Goal: Information Seeking & Learning: Find specific page/section

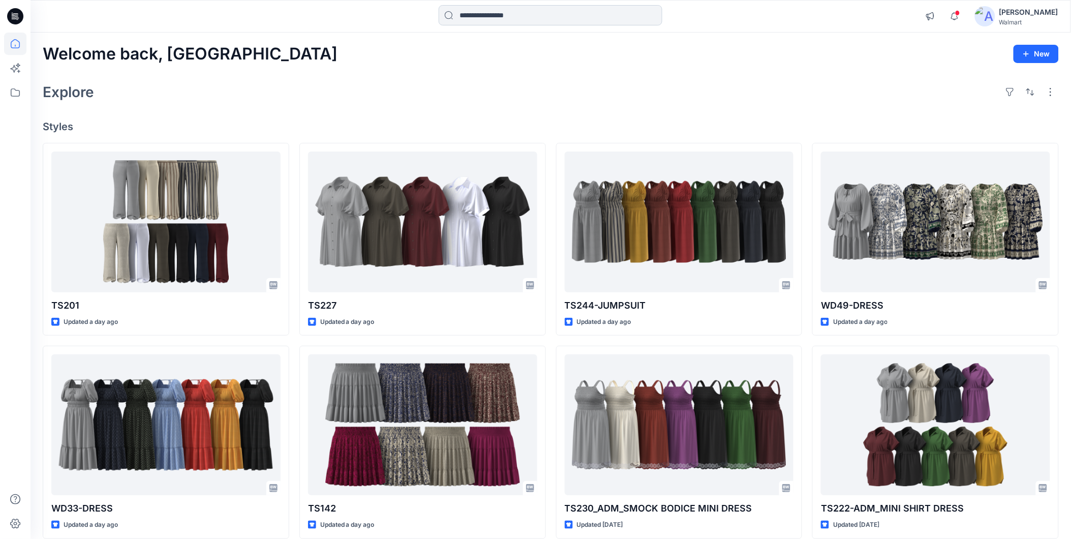
click at [519, 17] on input at bounding box center [551, 15] width 224 height 20
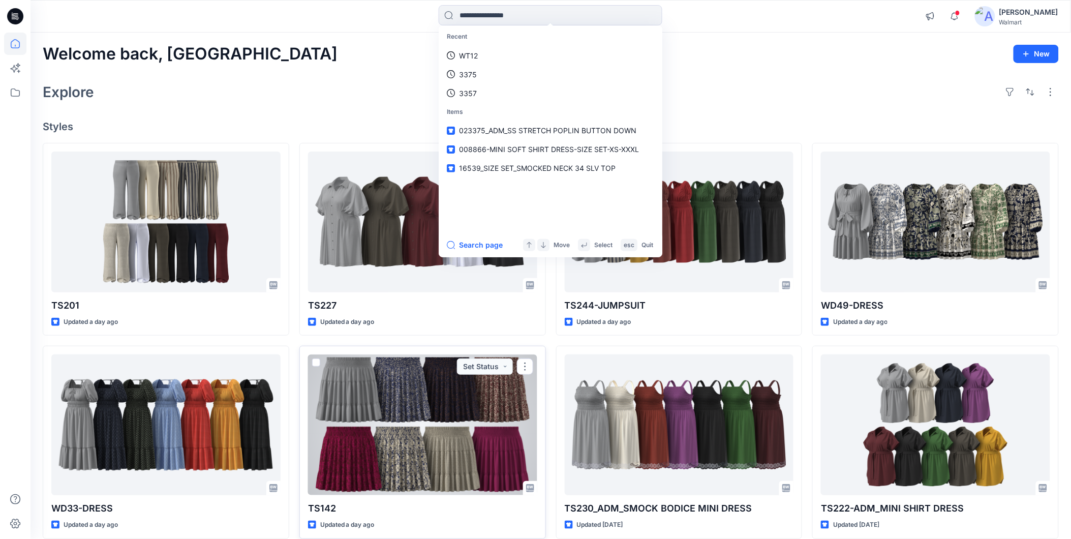
click at [415, 388] on div at bounding box center [422, 424] width 229 height 141
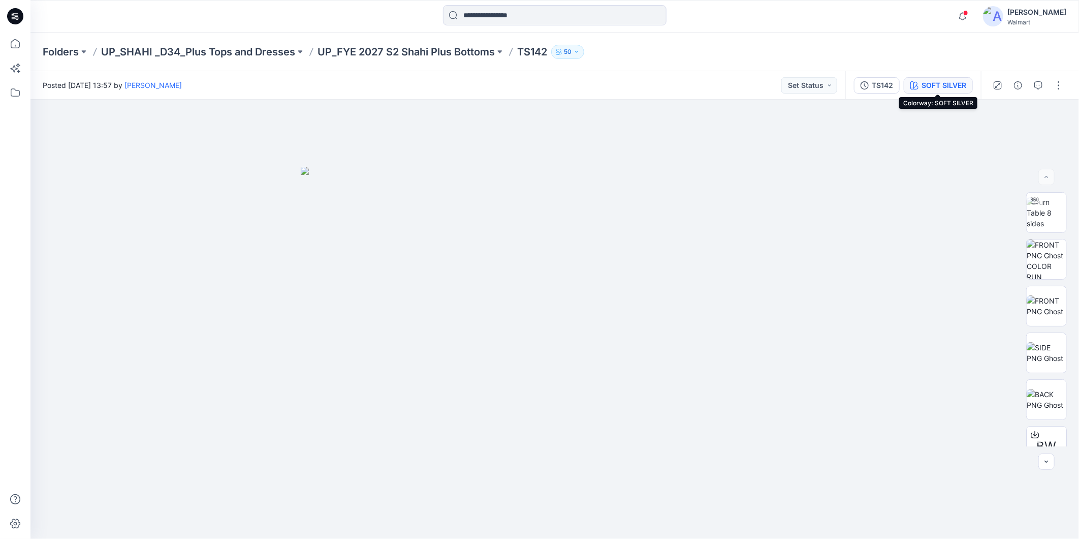
click at [933, 84] on div "SOFT SILVER" at bounding box center [944, 85] width 45 height 11
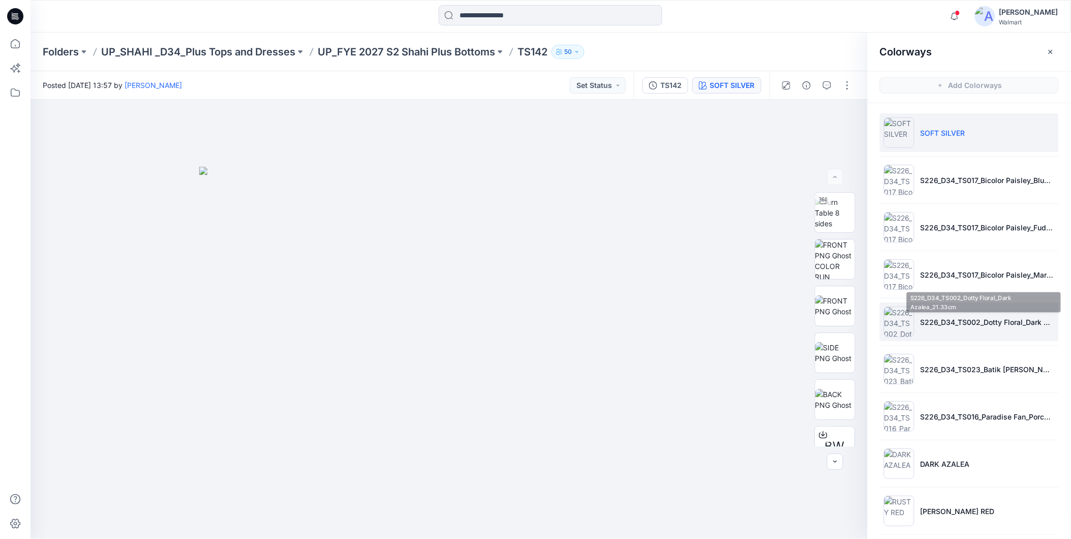
click at [928, 327] on li "S226_D34_TS002_Dotty Floral_Dark Azalea_21.33cm" at bounding box center [969, 321] width 179 height 39
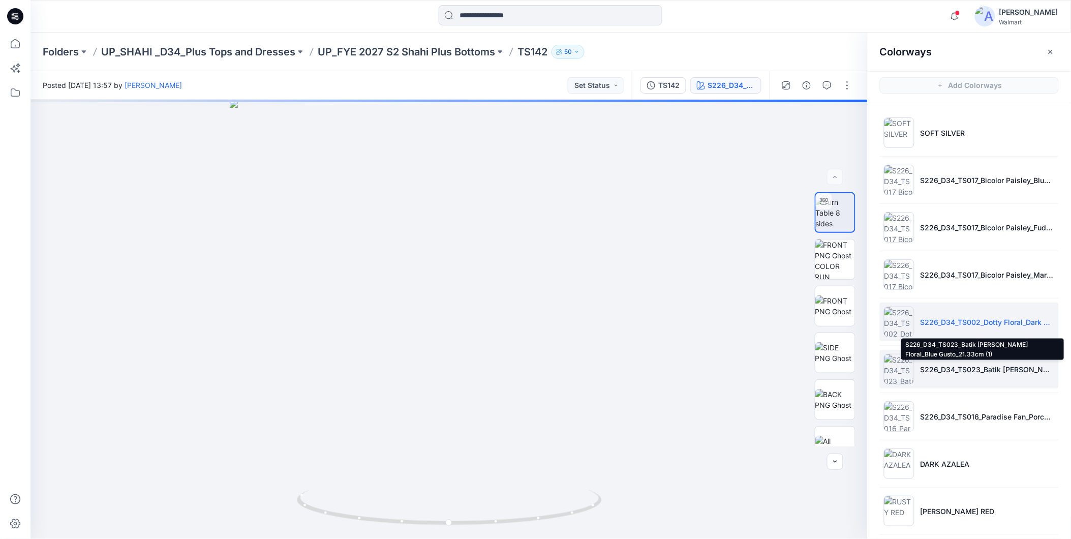
click at [947, 372] on p "S226_D34_TS023_Batik [PERSON_NAME] Floral_Blue Gusto_21.33cm (1)" at bounding box center [987, 369] width 134 height 11
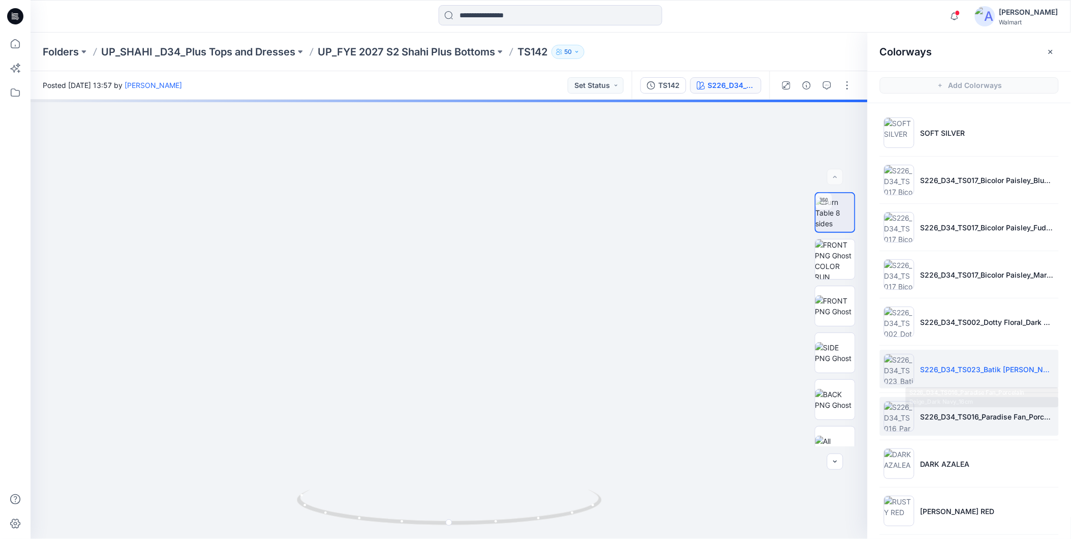
click at [930, 420] on p "S226_D34_TS016_Paradise Fan_Porcelain Beige_Dark Navy_16cm" at bounding box center [987, 416] width 134 height 11
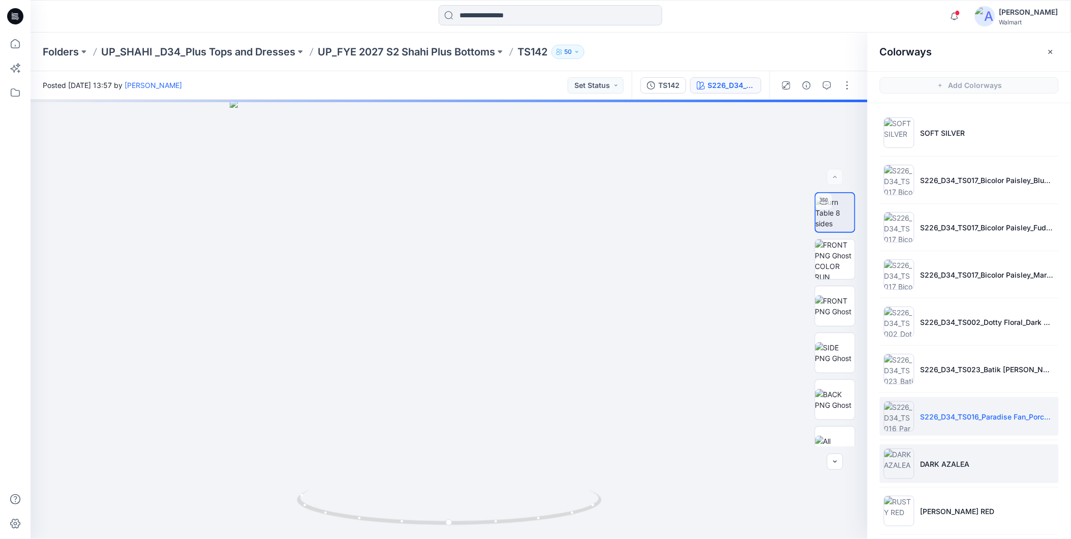
click at [986, 456] on li "DARK AZALEA" at bounding box center [969, 463] width 179 height 39
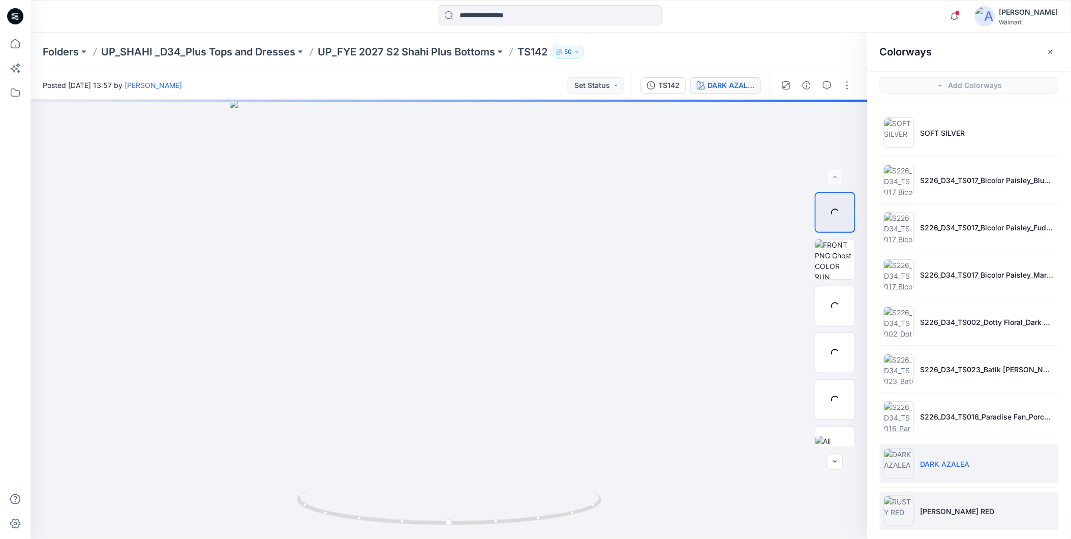
click at [971, 502] on li "[PERSON_NAME] RED" at bounding box center [969, 510] width 179 height 39
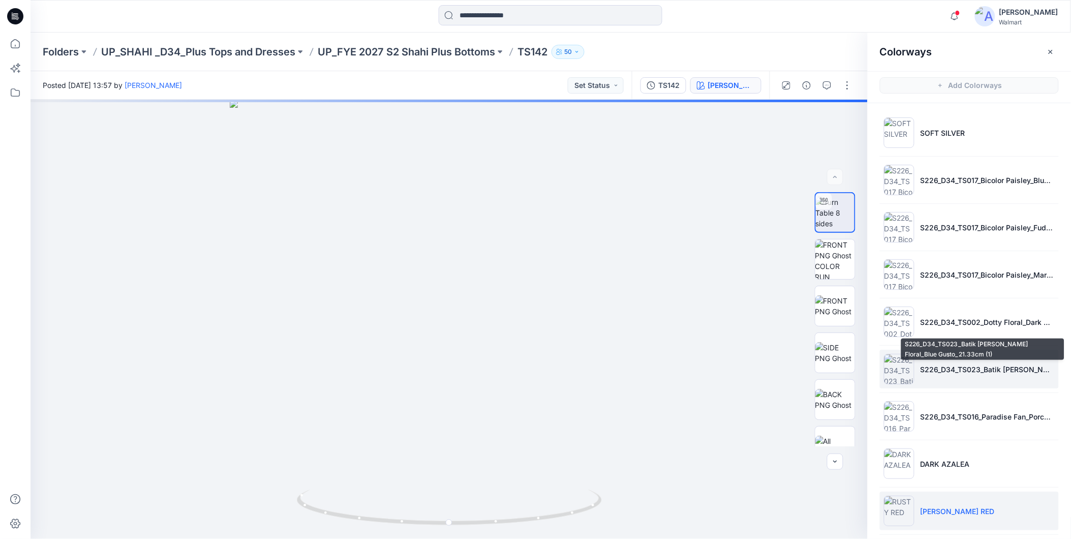
click at [963, 373] on p "S226_D34_TS023_Batik [PERSON_NAME] Floral_Blue Gusto_21.33cm (1)" at bounding box center [987, 369] width 134 height 11
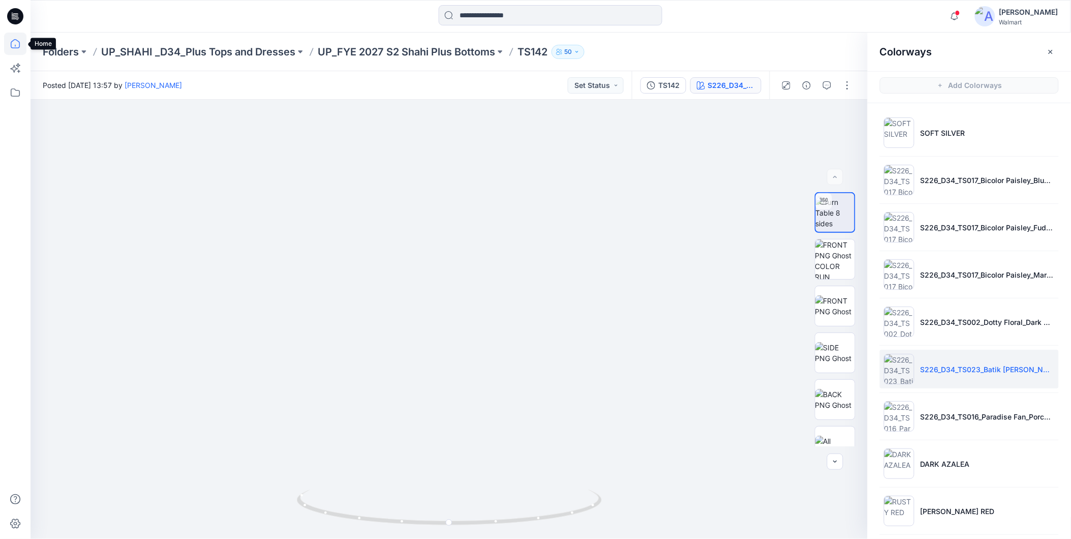
click at [12, 44] on icon at bounding box center [15, 44] width 22 height 22
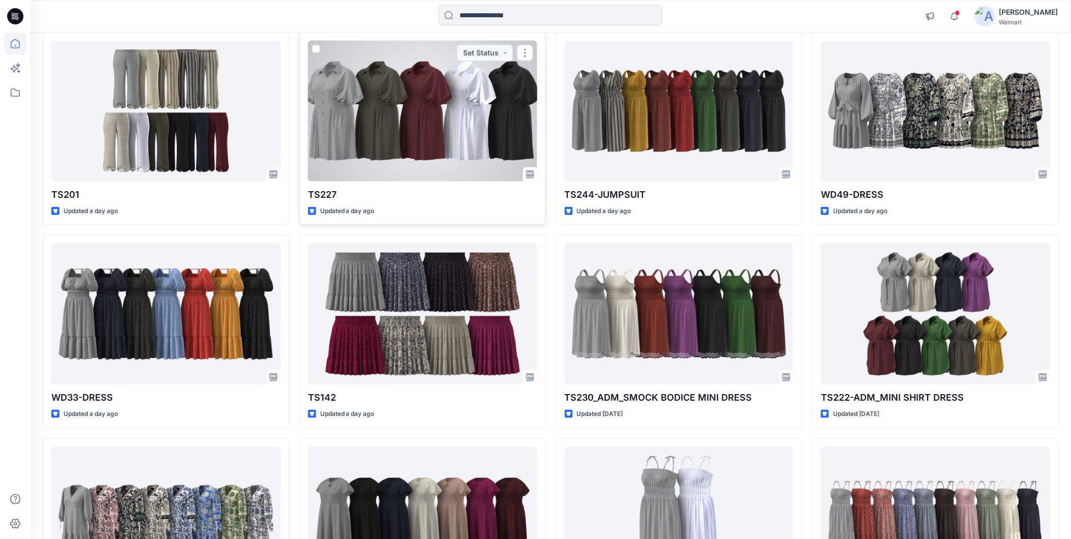
scroll to position [56, 0]
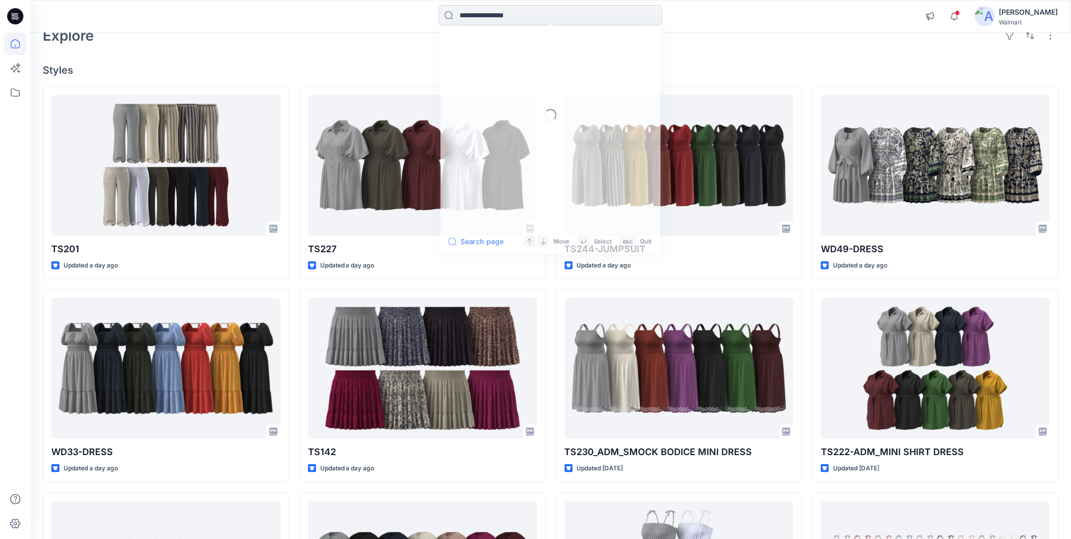
click at [481, 19] on input at bounding box center [551, 15] width 224 height 20
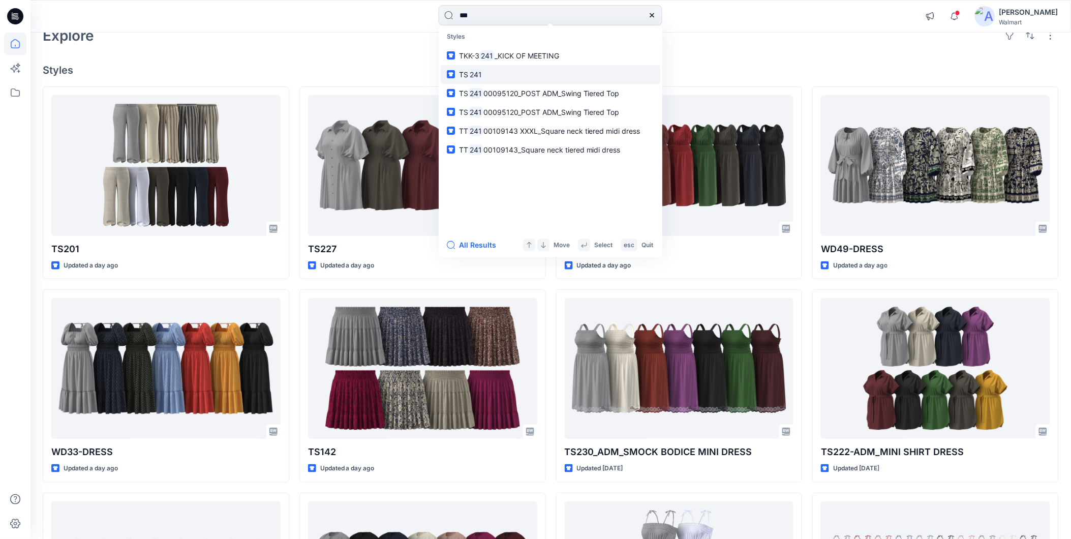
type input "***"
click at [471, 70] on mark "241" at bounding box center [475, 75] width 15 height 12
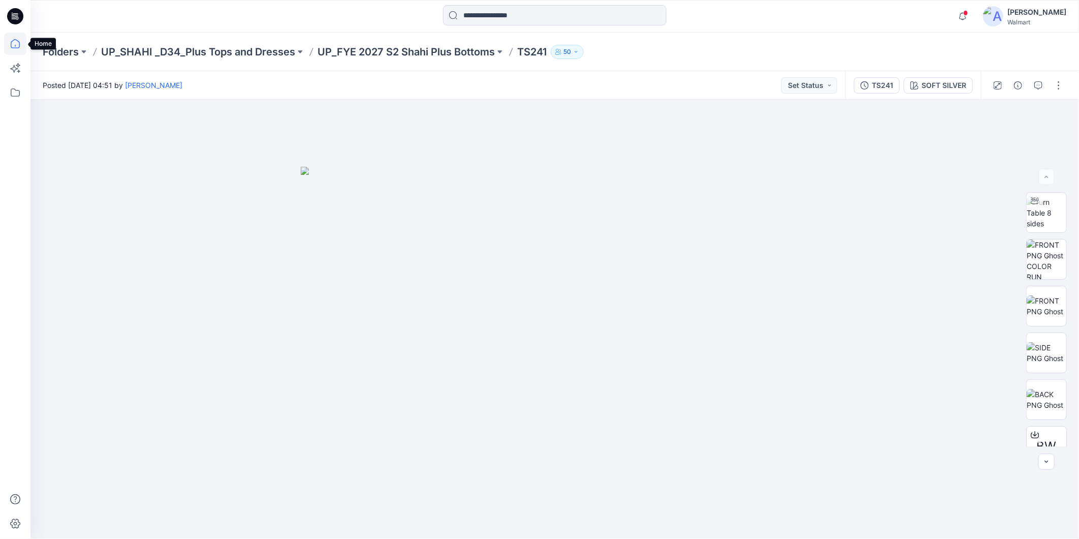
click at [13, 43] on icon at bounding box center [15, 44] width 22 height 22
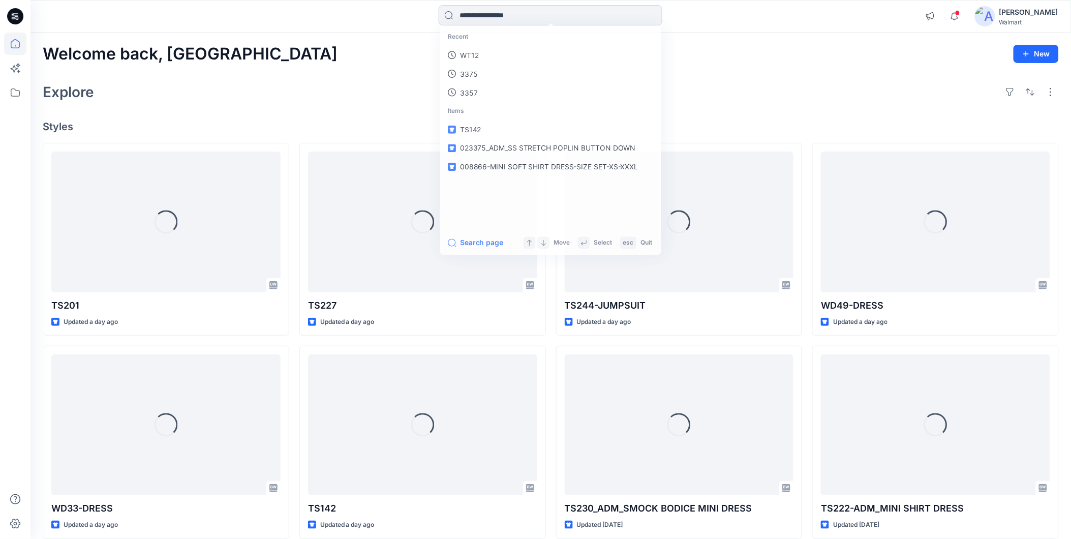
click at [489, 19] on input at bounding box center [551, 15] width 224 height 20
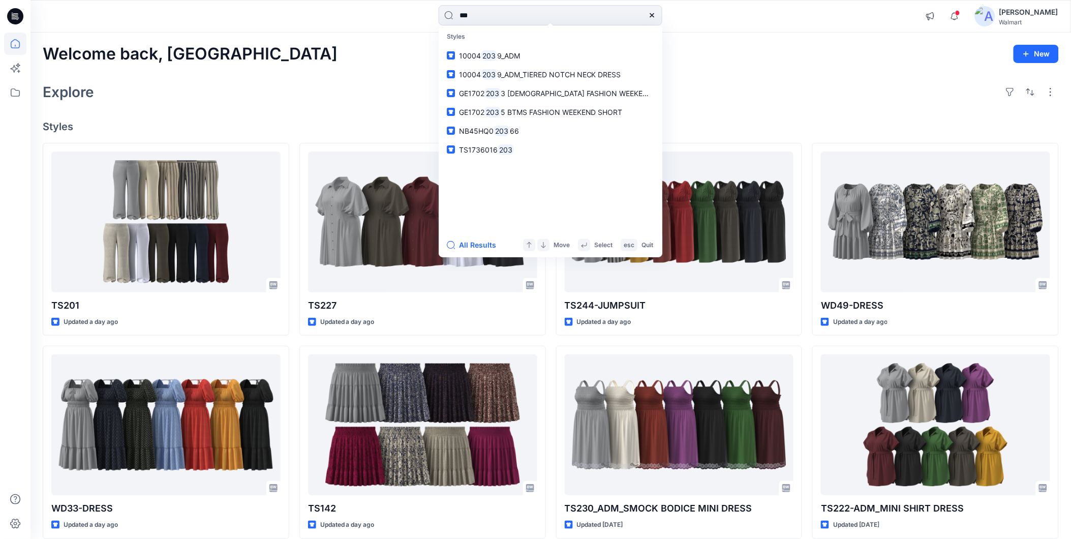
drag, startPoint x: 482, startPoint y: 17, endPoint x: 407, endPoint y: 32, distance: 76.0
click at [407, 32] on div "*** Styles 10004 203 9_ADM 10004 203 9_ADM_TIERED NOTCH NECK DRESS GE1702 203 3…" at bounding box center [550, 16] width 1040 height 33
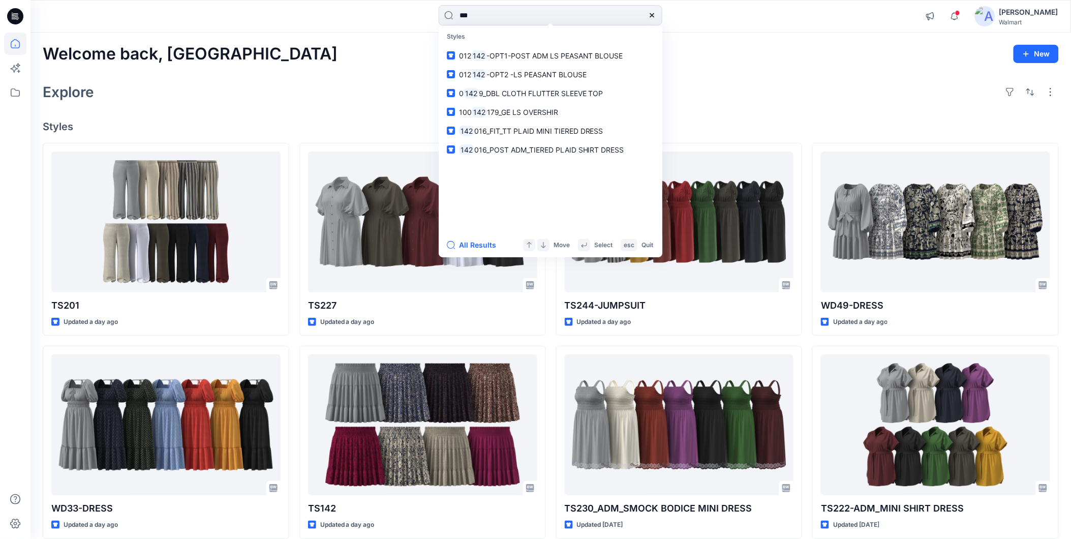
drag, startPoint x: 460, startPoint y: 23, endPoint x: 443, endPoint y: 29, distance: 18.5
click at [443, 27] on div "*** Styles 012 142 -OPT1-POST ADM LS PEASANT BLOUSE 012 142 -OPT2 -LS PEASANT B…" at bounding box center [551, 16] width 224 height 22
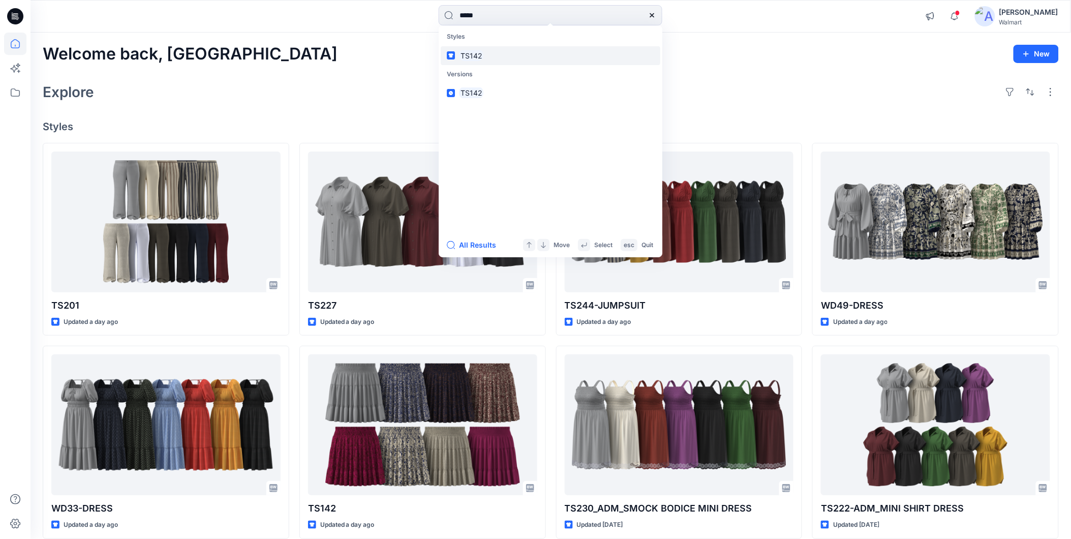
type input "*****"
click at [461, 53] on mark "TS142" at bounding box center [471, 56] width 24 height 12
